Goal: Browse casually: Explore the website without a specific task or goal

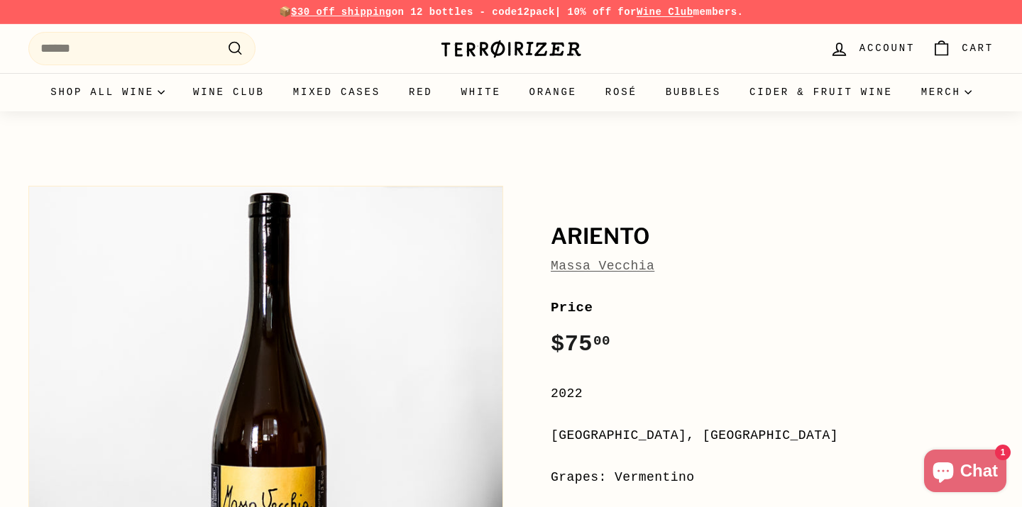
scroll to position [185, 0]
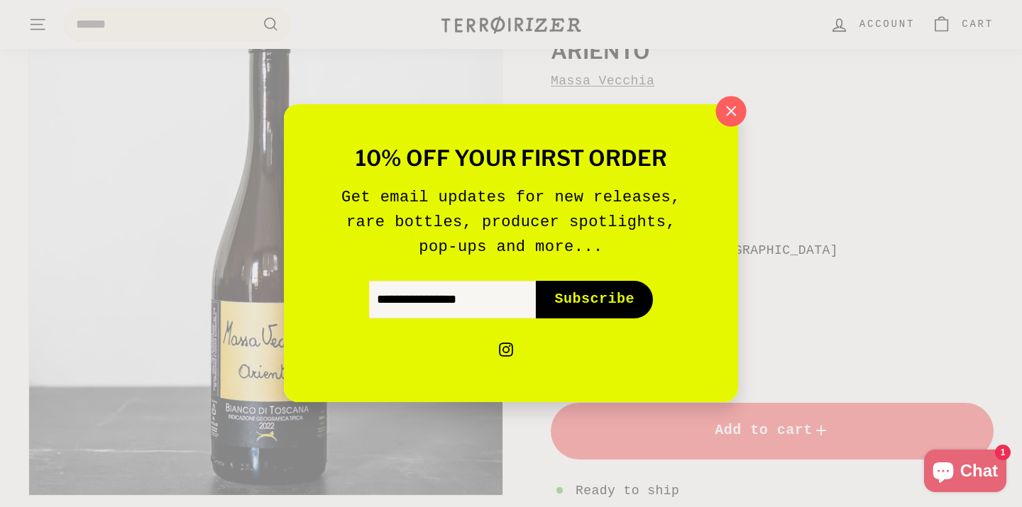
click at [732, 114] on icon "button" at bounding box center [730, 110] width 9 height 9
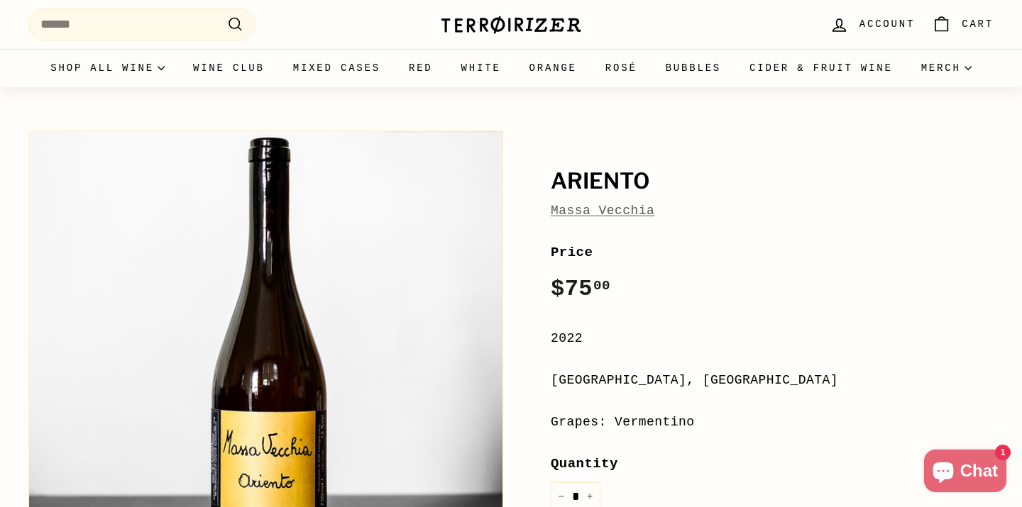
scroll to position [79, 0]
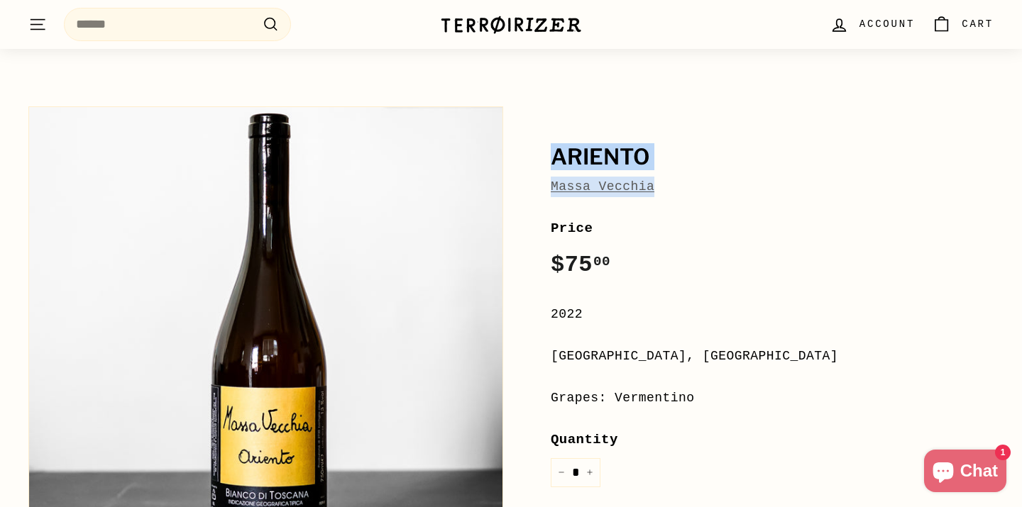
drag, startPoint x: 683, startPoint y: 194, endPoint x: 551, endPoint y: 146, distance: 140.3
click at [551, 146] on div "Ariento Massa Vecchia" at bounding box center [772, 170] width 443 height 51
copy div "Ariento Massa Vecchia"
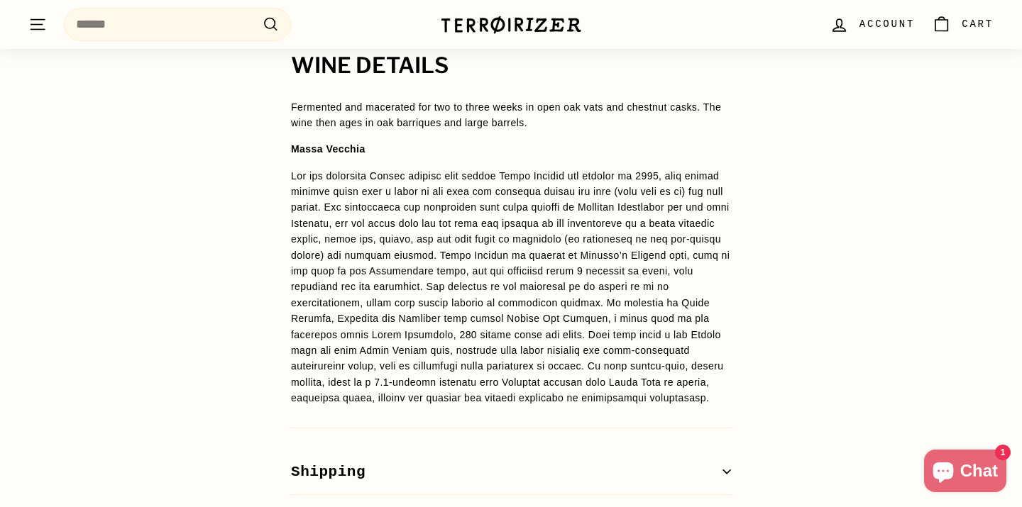
scroll to position [1045, 0]
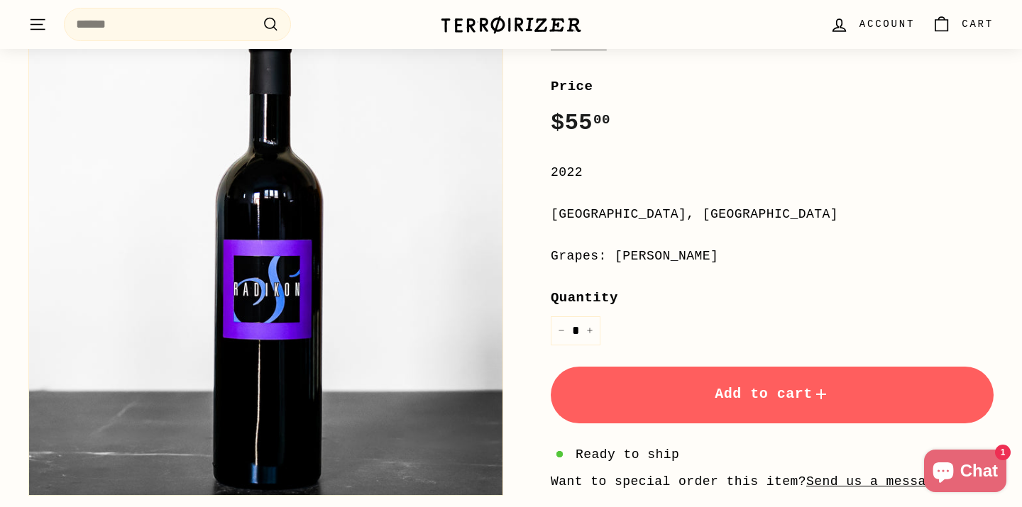
scroll to position [220, 0]
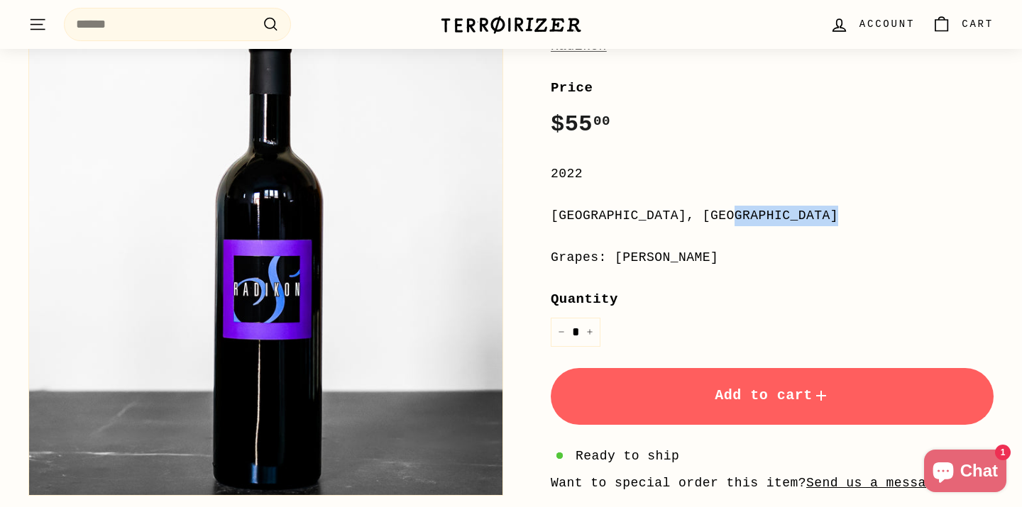
drag, startPoint x: 667, startPoint y: 214, endPoint x: 544, endPoint y: 214, distance: 122.7
click at [544, 214] on div "**********" at bounding box center [756, 279] width 475 height 640
copy div "[GEOGRAPHIC_DATA], [GEOGRAPHIC_DATA]"
